Goal: Task Accomplishment & Management: Manage account settings

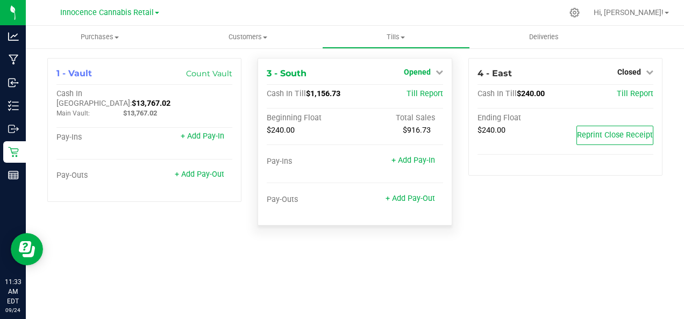
click at [432, 75] on link "Opened" at bounding box center [423, 72] width 39 height 9
click at [501, 219] on div "4 - East Closed Open Till Cash In Till $240.00 Till Report Ending Float $240.00…" at bounding box center [565, 146] width 210 height 176
click at [519, 223] on div "4 - East Closed Open Till Cash In Till $240.00 Till Report Ending Float $240.00…" at bounding box center [565, 146] width 210 height 176
click at [329, 30] on uib-tab-heading "Tills Manage tills Reconcile e-payments" at bounding box center [395, 36] width 147 height 21
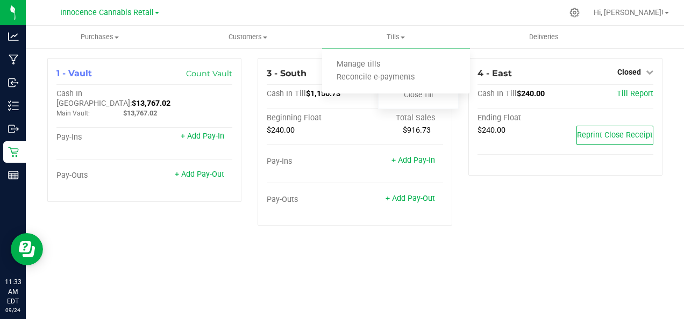
click at [345, 9] on div at bounding box center [377, 12] width 370 height 21
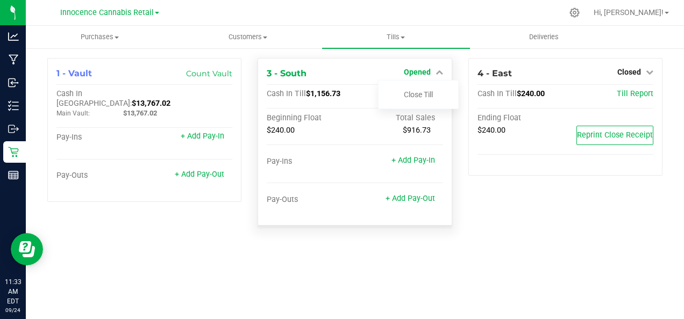
click at [441, 70] on icon at bounding box center [439, 72] width 8 height 8
click at [439, 73] on icon at bounding box center [439, 72] width 8 height 8
click at [432, 95] on link "Close Till" at bounding box center [418, 94] width 29 height 9
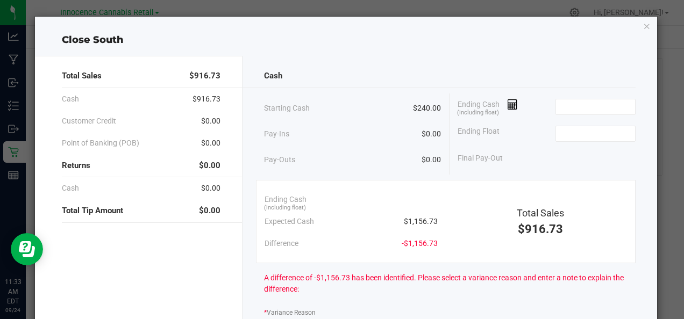
click at [643, 23] on icon "button" at bounding box center [647, 25] width 8 height 13
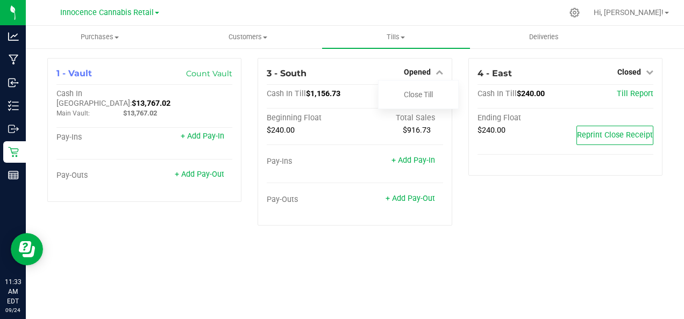
click at [449, 9] on div at bounding box center [377, 12] width 370 height 21
click at [493, 240] on div "1 - Vault Count Vault Cash In Vault: $13,767.02 Main Vault: $13,767.02 Pay-Ins …" at bounding box center [355, 146] width 658 height 198
click at [520, 257] on div "Purchases Summary of purchases Fulfillment All purchases Customers All customer…" at bounding box center [355, 172] width 658 height 293
click at [654, 17] on span "Hi, [PERSON_NAME]!" at bounding box center [628, 12] width 70 height 9
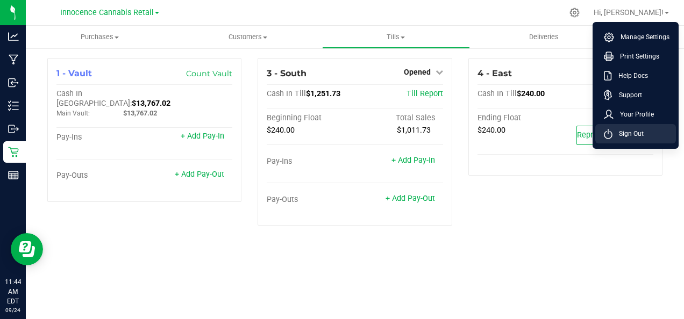
click at [615, 142] on li "Sign Out" at bounding box center [635, 133] width 81 height 19
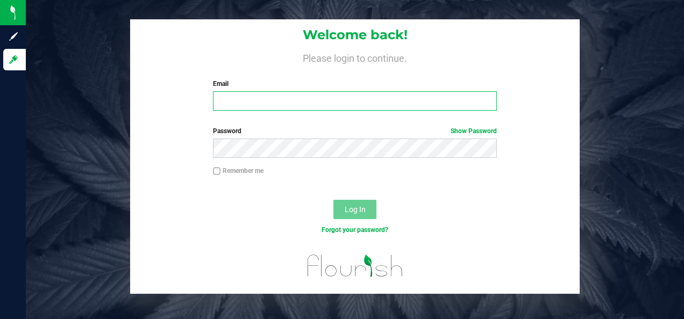
type input "dispensary@innocence.buzz"
